Goal: Navigation & Orientation: Find specific page/section

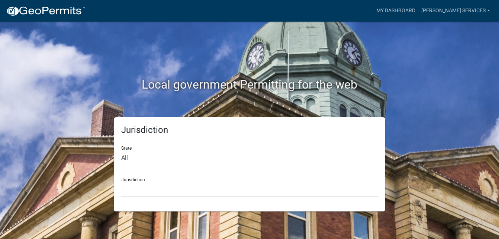
click at [144, 192] on select "[GEOGRAPHIC_DATA], [US_STATE] [GEOGRAPHIC_DATA], [US_STATE][PERSON_NAME][GEOGRA…" at bounding box center [249, 189] width 256 height 15
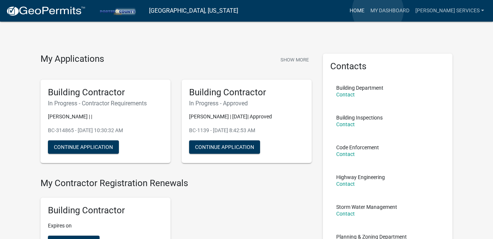
drag, startPoint x: 375, startPoint y: 85, endPoint x: 378, endPoint y: 10, distance: 74.8
click at [368, 10] on link "Home" at bounding box center [357, 11] width 21 height 14
click at [407, 11] on link "My Dashboard" at bounding box center [390, 11] width 45 height 14
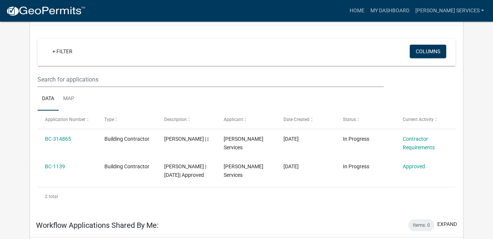
scroll to position [55, 0]
